Goal: Task Accomplishment & Management: Manage account settings

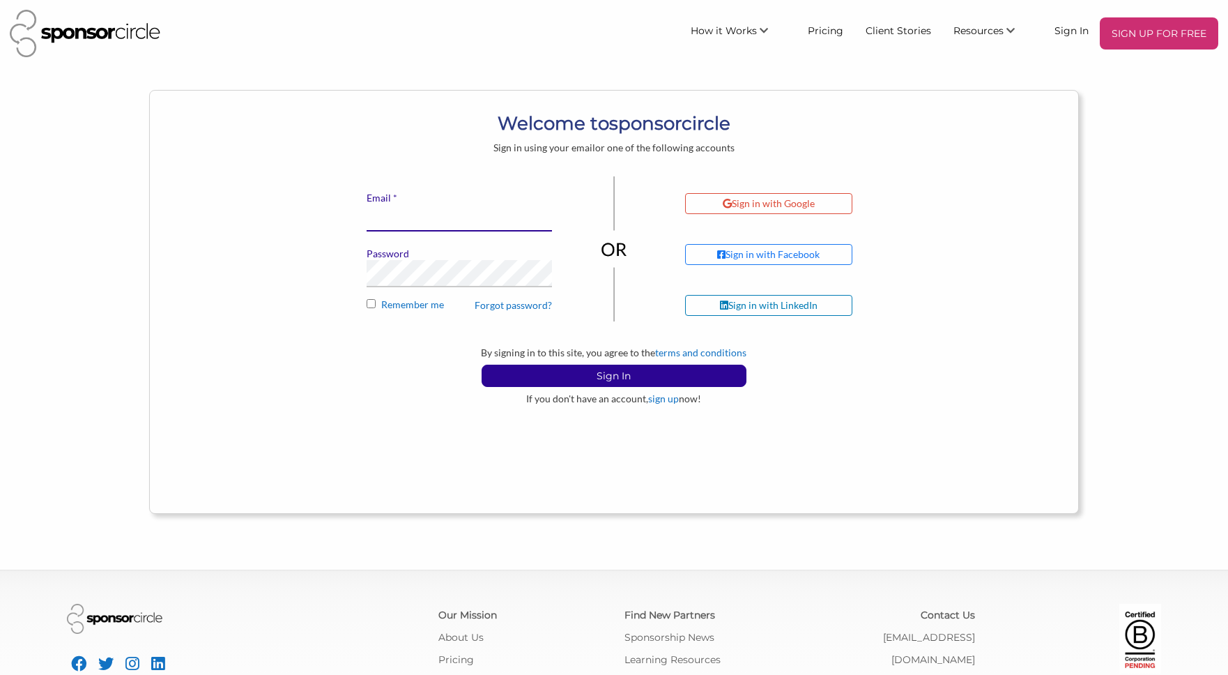
type input "[EMAIL_ADDRESS][DOMAIN_NAME]"
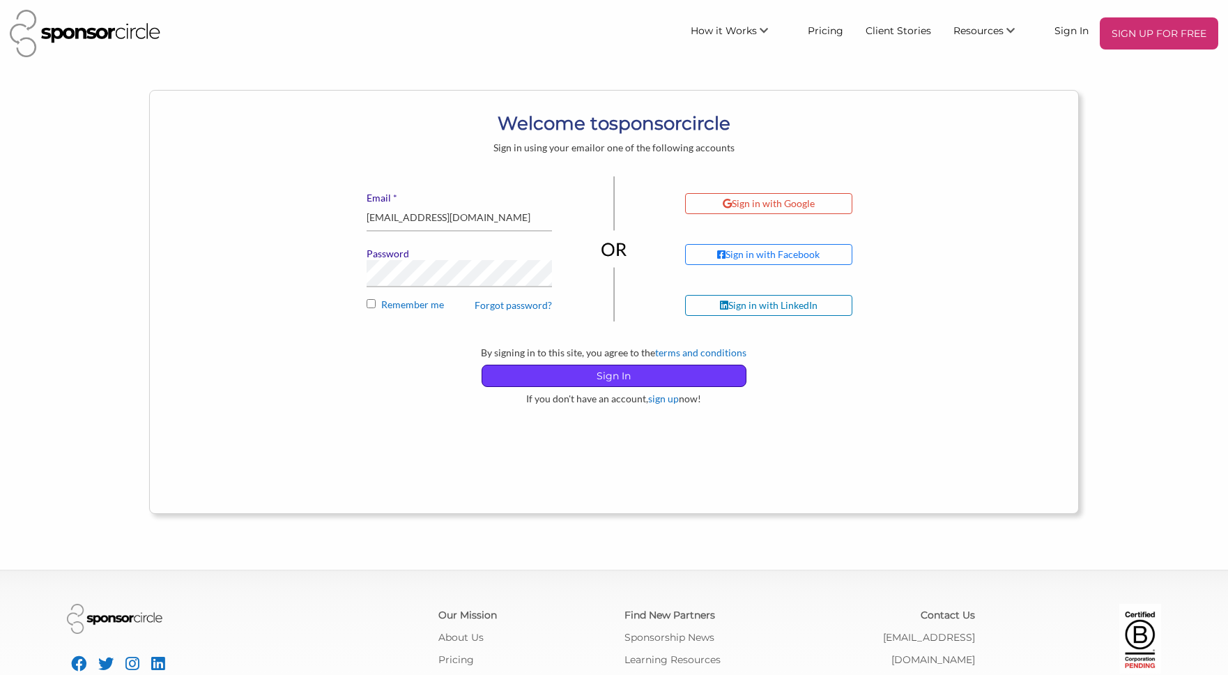
click at [564, 381] on p "Sign In" at bounding box center [614, 375] width 264 height 21
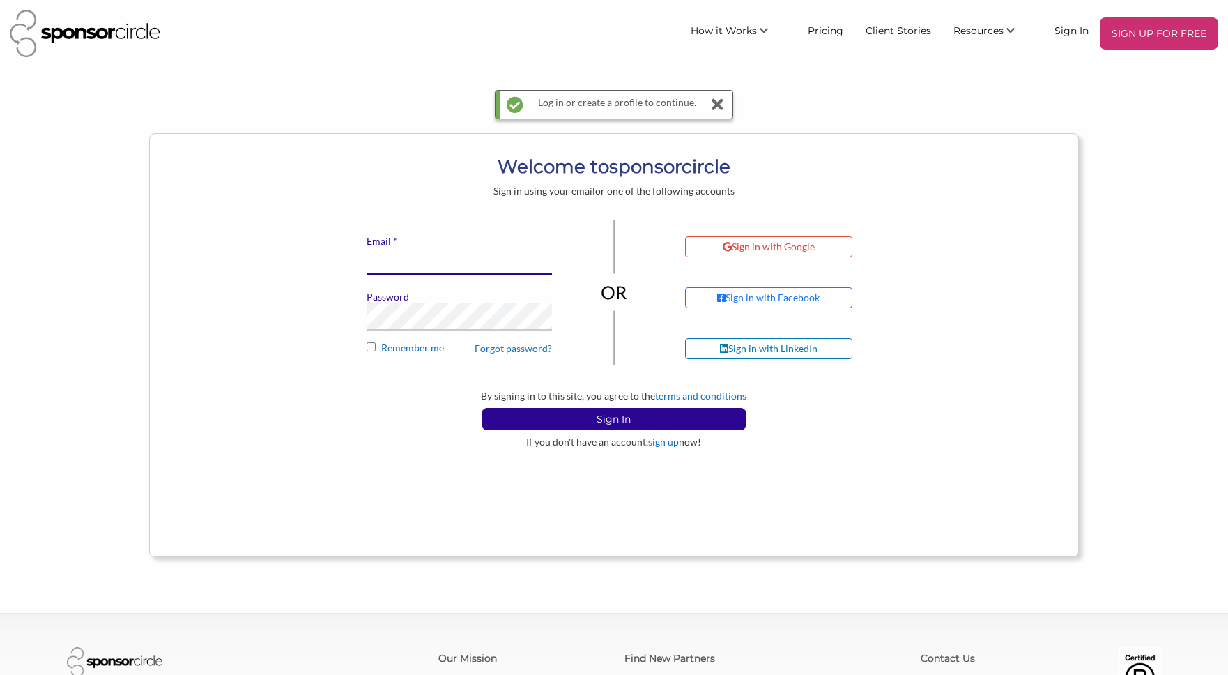
type input "[EMAIL_ADDRESS][DOMAIN_NAME]"
click at [492, 264] on input "[EMAIL_ADDRESS][DOMAIN_NAME]" at bounding box center [459, 261] width 185 height 27
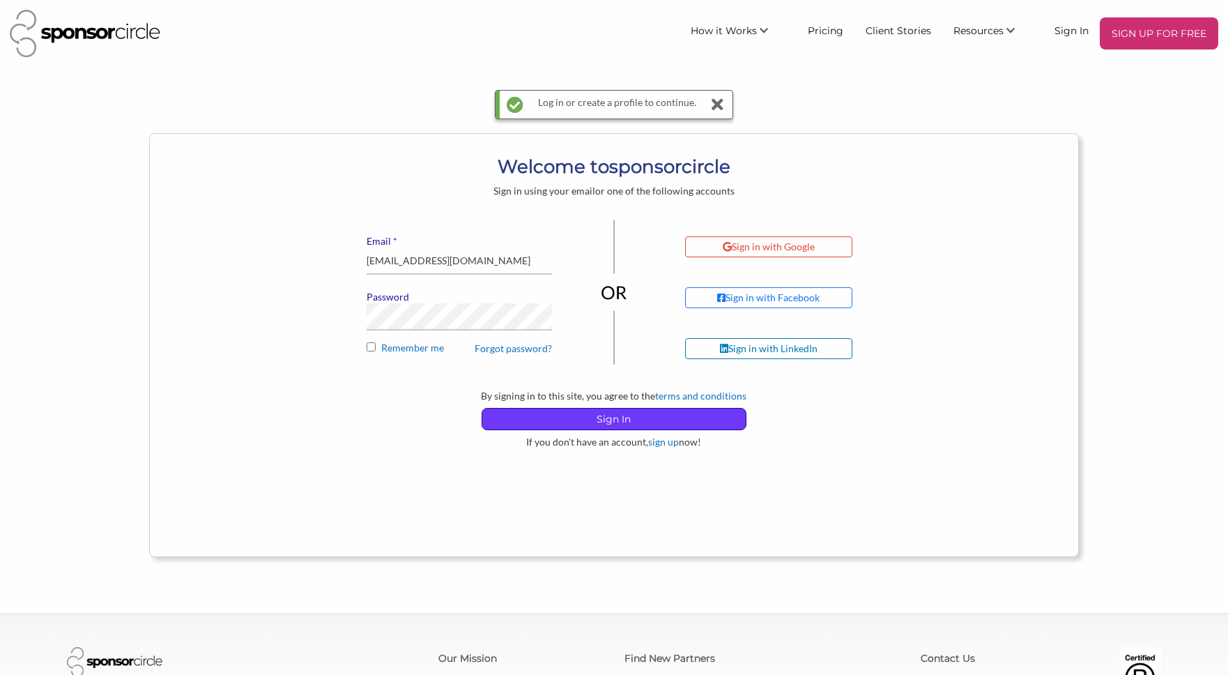
click at [632, 416] on p "Sign In" at bounding box center [614, 419] width 264 height 21
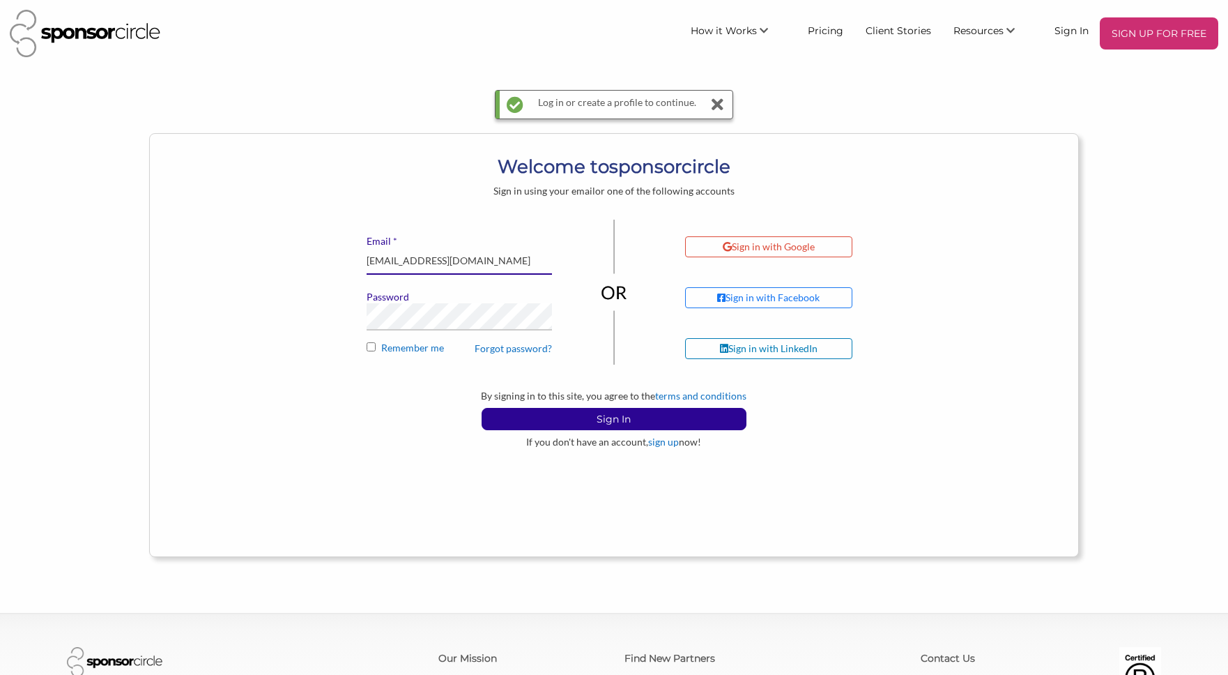
click at [494, 266] on input "[EMAIL_ADDRESS][DOMAIN_NAME]" at bounding box center [459, 261] width 185 height 27
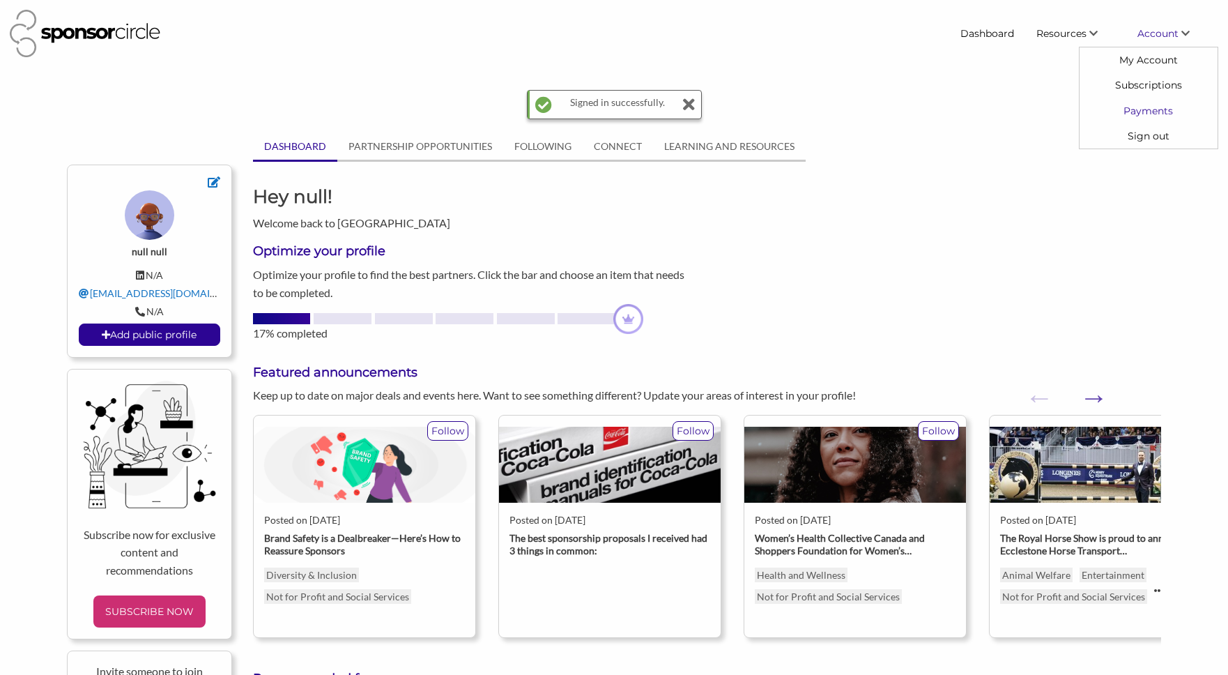
click at [1148, 114] on link "Payments" at bounding box center [1149, 110] width 138 height 25
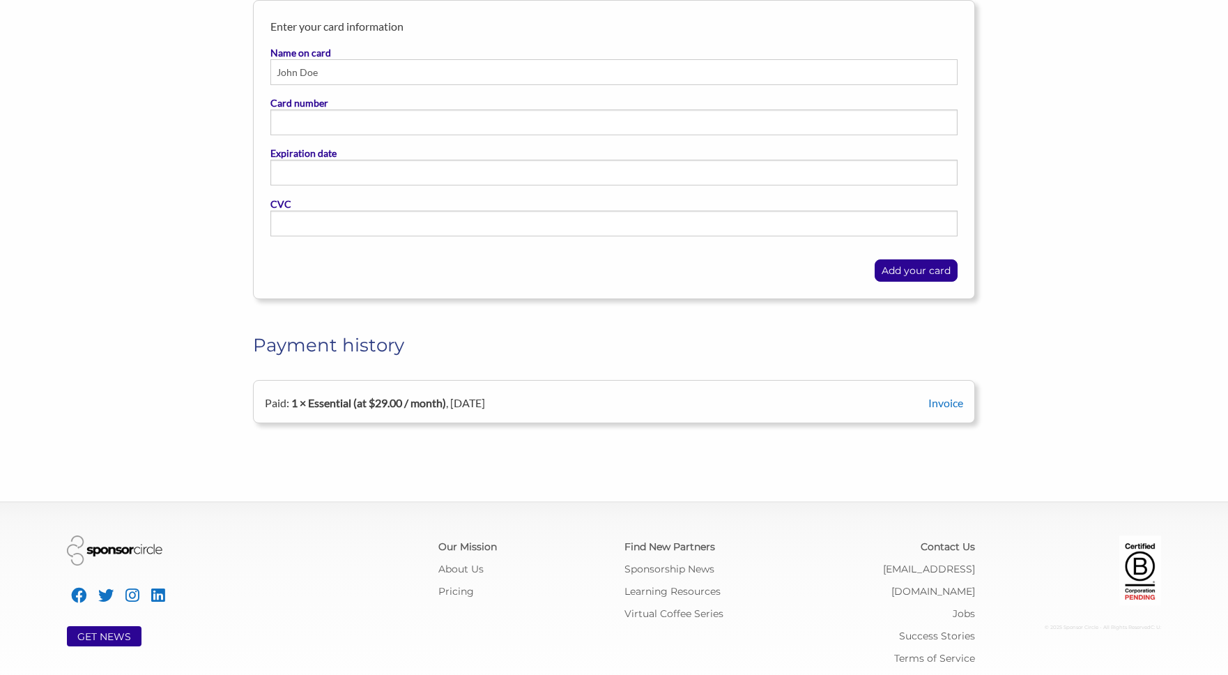
scroll to position [264, 0]
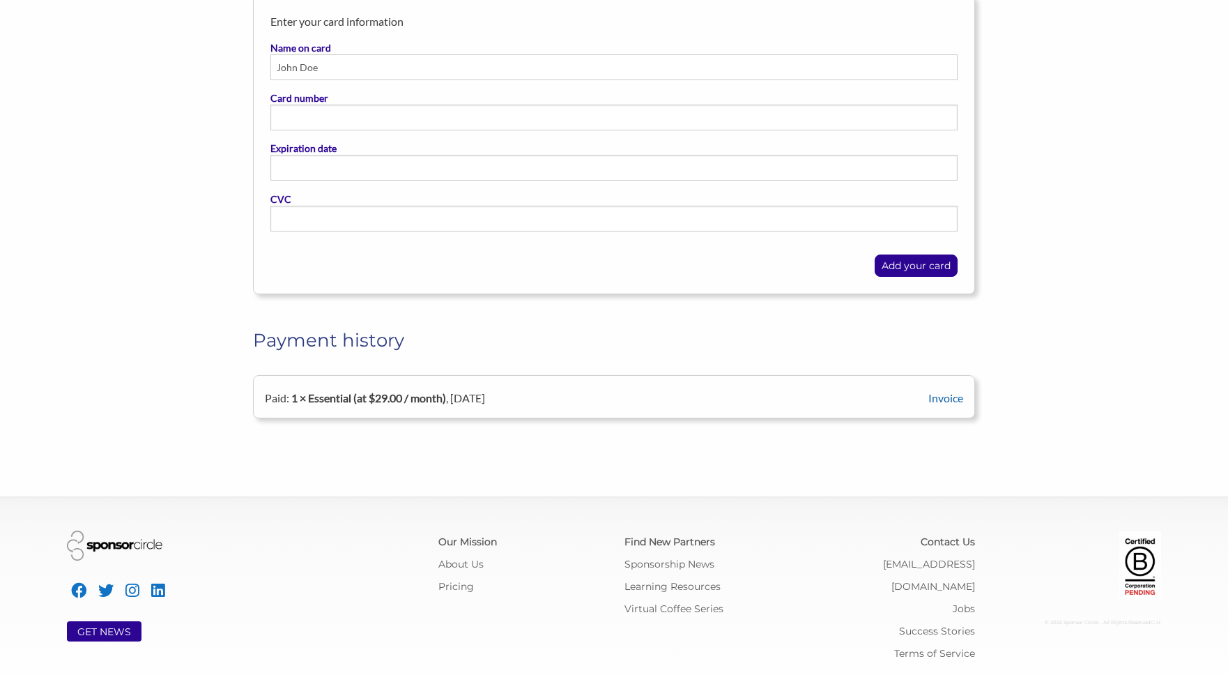
click at [942, 392] on link "Invoice" at bounding box center [946, 397] width 35 height 13
